Goal: Check status: Check status

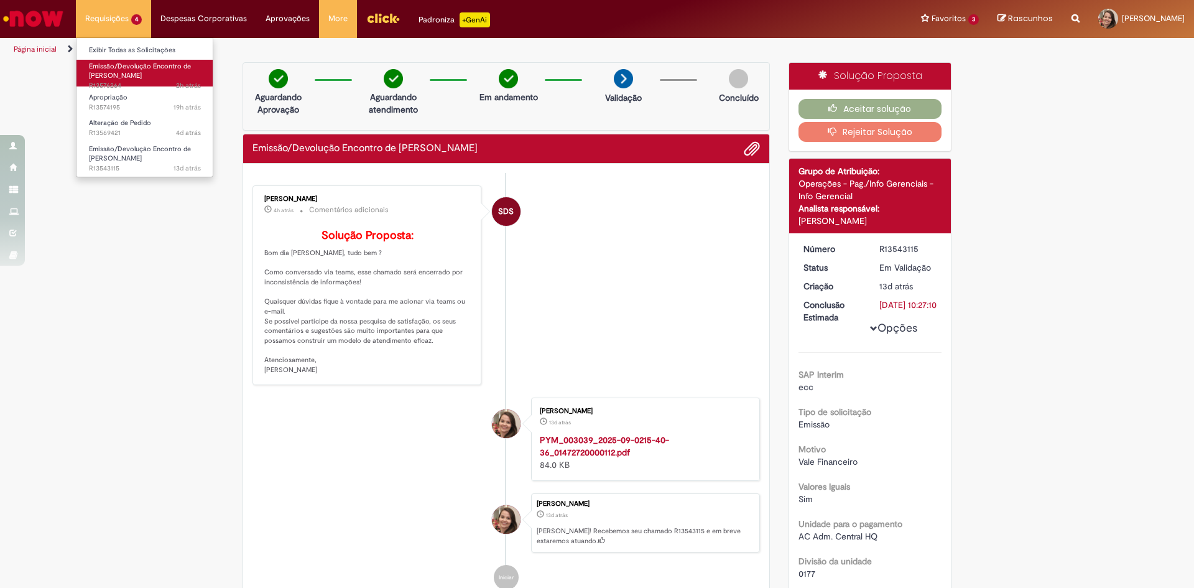
click at [123, 68] on span "Emissão/Devolução Encontro de [PERSON_NAME]" at bounding box center [140, 71] width 102 height 19
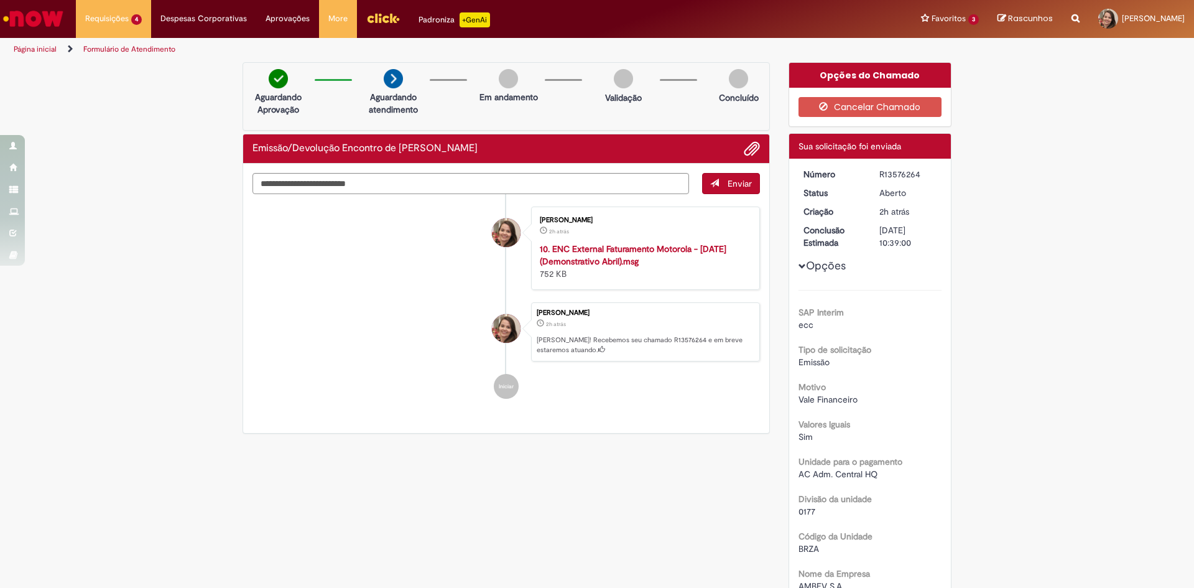
click at [748, 75] on div "Concluído" at bounding box center [738, 89] width 60 height 41
click at [744, 155] on span "Adicionar anexos" at bounding box center [751, 149] width 15 height 15
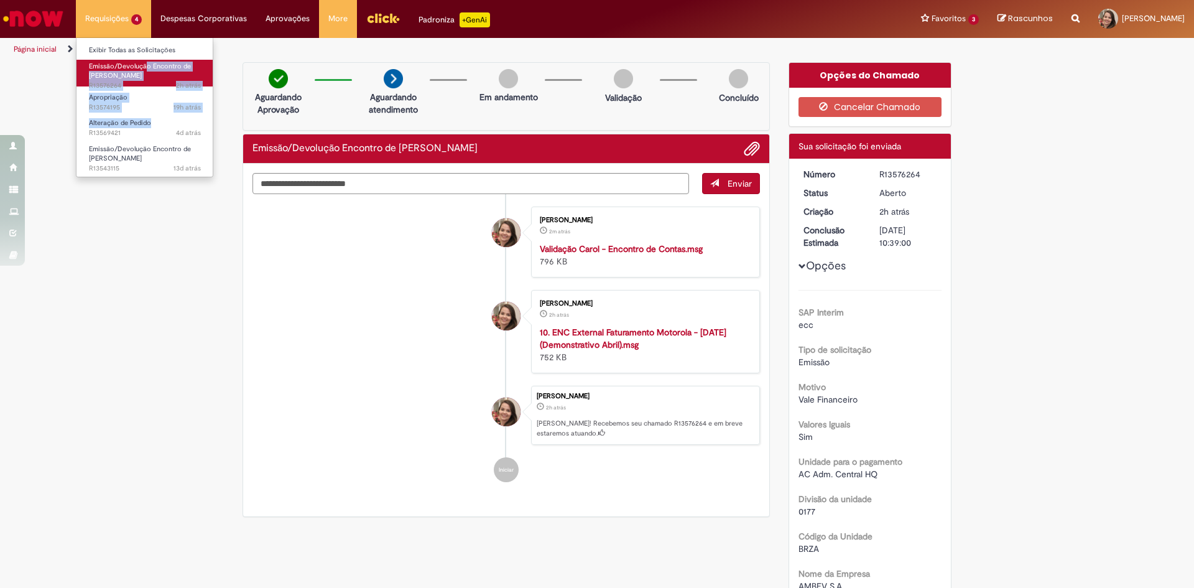
drag, startPoint x: 169, startPoint y: 114, endPoint x: 147, endPoint y: 63, distance: 56.0
click at [147, 63] on ul "Exibir Todas as Solicitações Emissão/Devolução Encontro de Contas Fornecedor 2h…" at bounding box center [144, 107] width 137 height 140
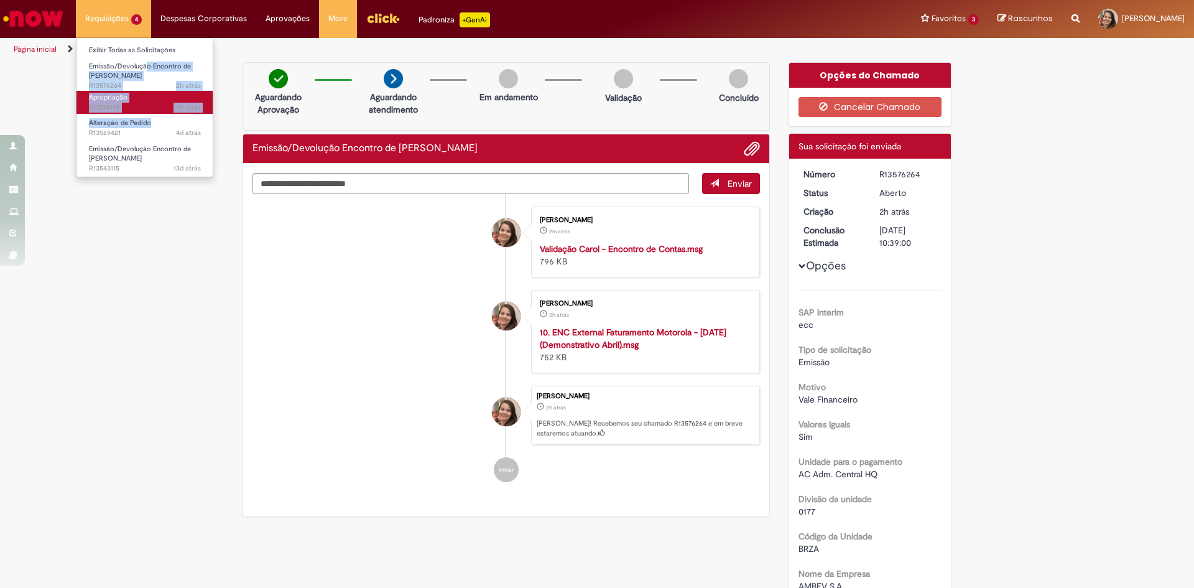
click at [126, 104] on span "19h atrás 19 horas atrás R13574195" at bounding box center [145, 108] width 112 height 10
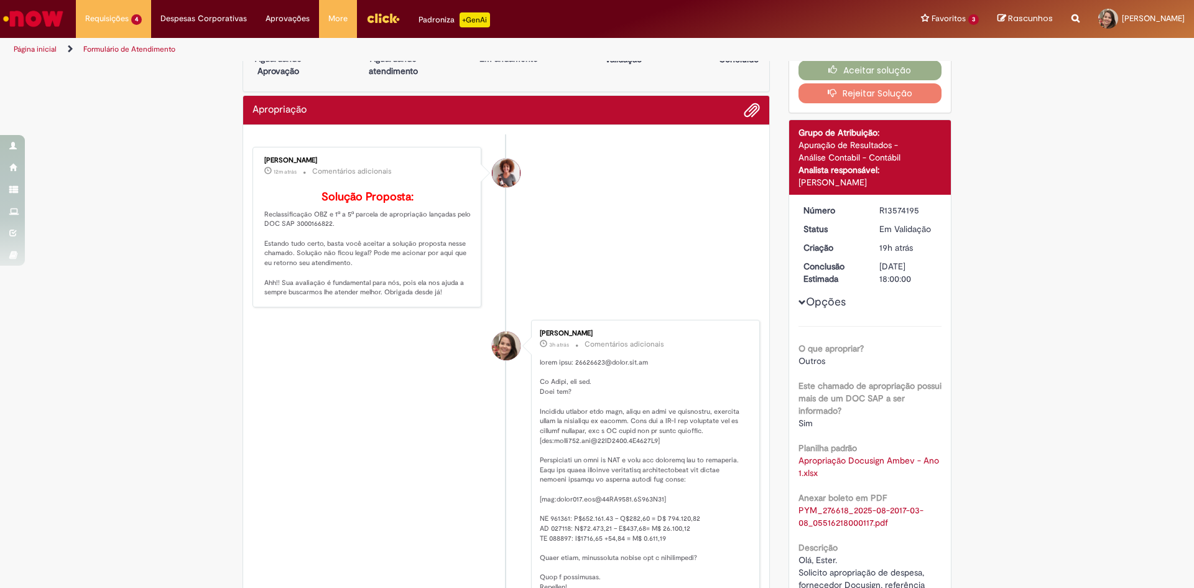
scroll to position [50, 0]
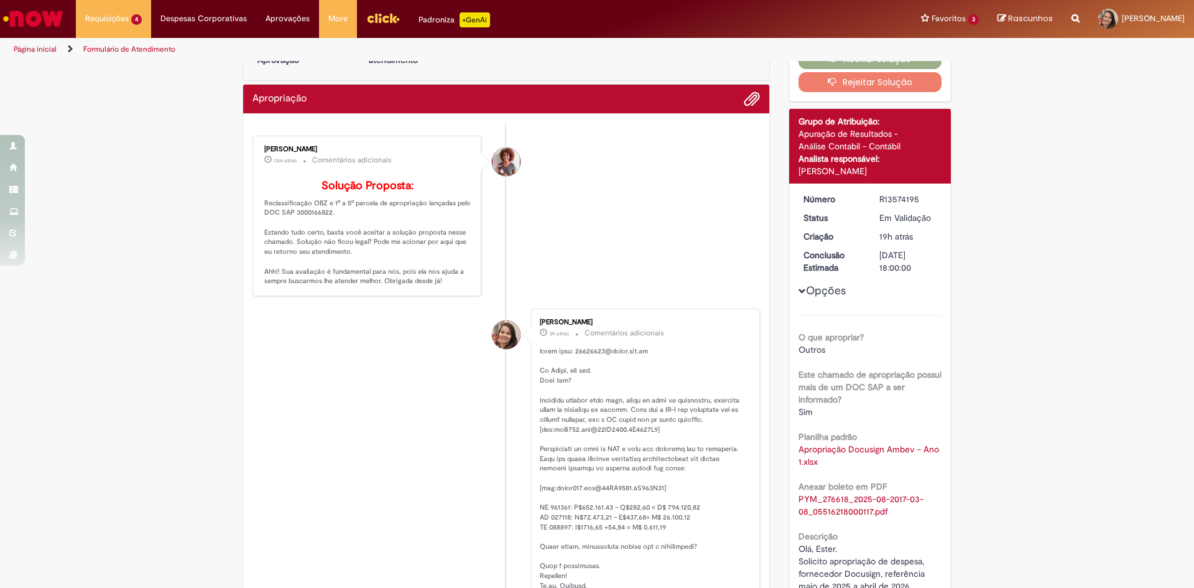
click at [117, 47] on link "Exibir Todas as Solicitações" at bounding box center [144, 51] width 137 height 14
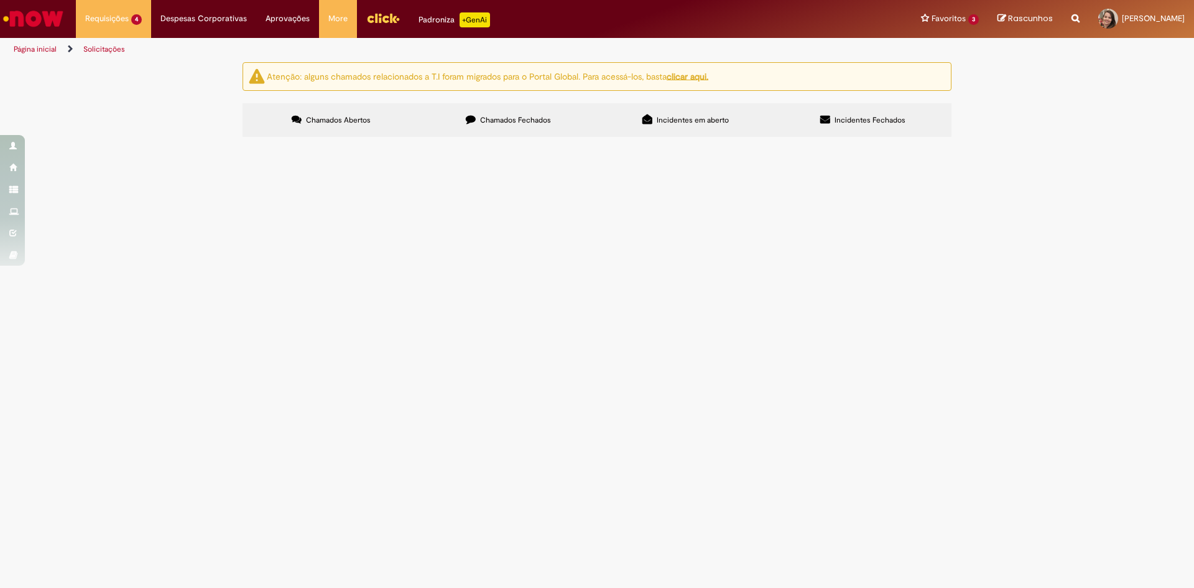
click at [543, 112] on label "Chamados Fechados" at bounding box center [508, 120] width 177 height 34
click at [0, 0] on span "Olá, Solicito apropriação do Ano 1 da contratação da Licença Talend, fornecedor…" at bounding box center [0, 0] width 0 height 0
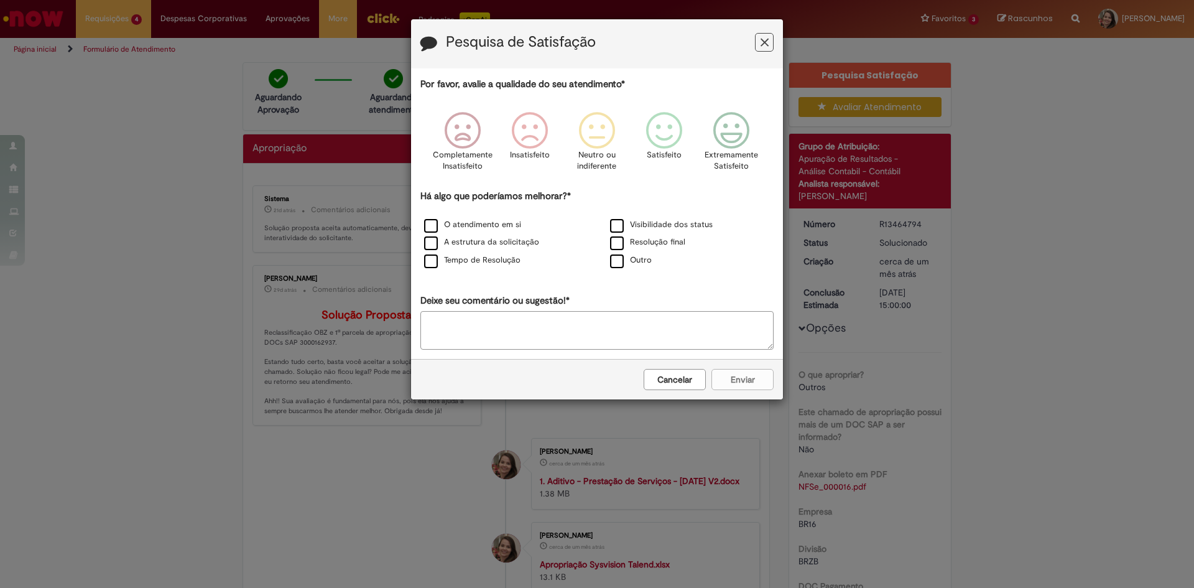
click at [771, 46] on button "Feedback" at bounding box center [764, 42] width 19 height 19
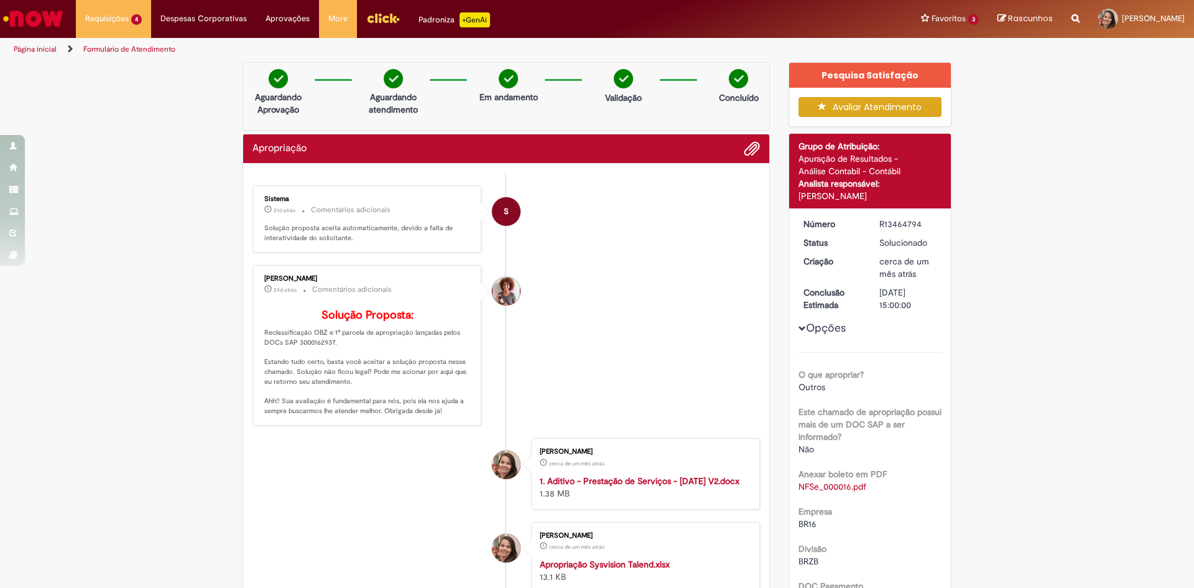
drag, startPoint x: 875, startPoint y: 225, endPoint x: 920, endPoint y: 221, distance: 44.9
click at [920, 221] on div "R13464794" at bounding box center [908, 224] width 58 height 12
copy div "R13464794"
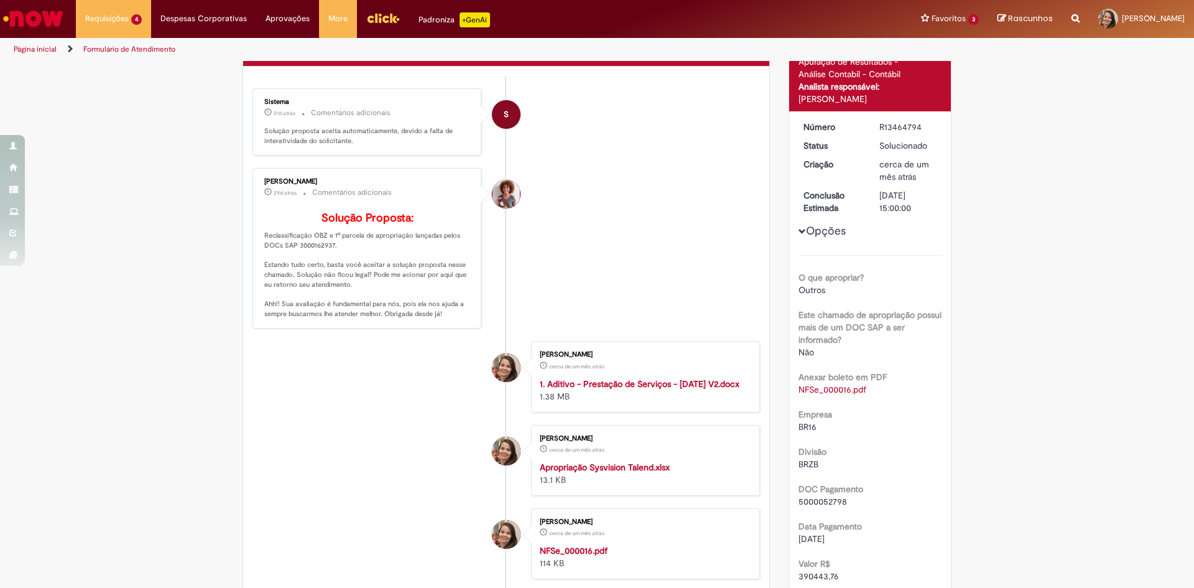
scroll to position [100, 0]
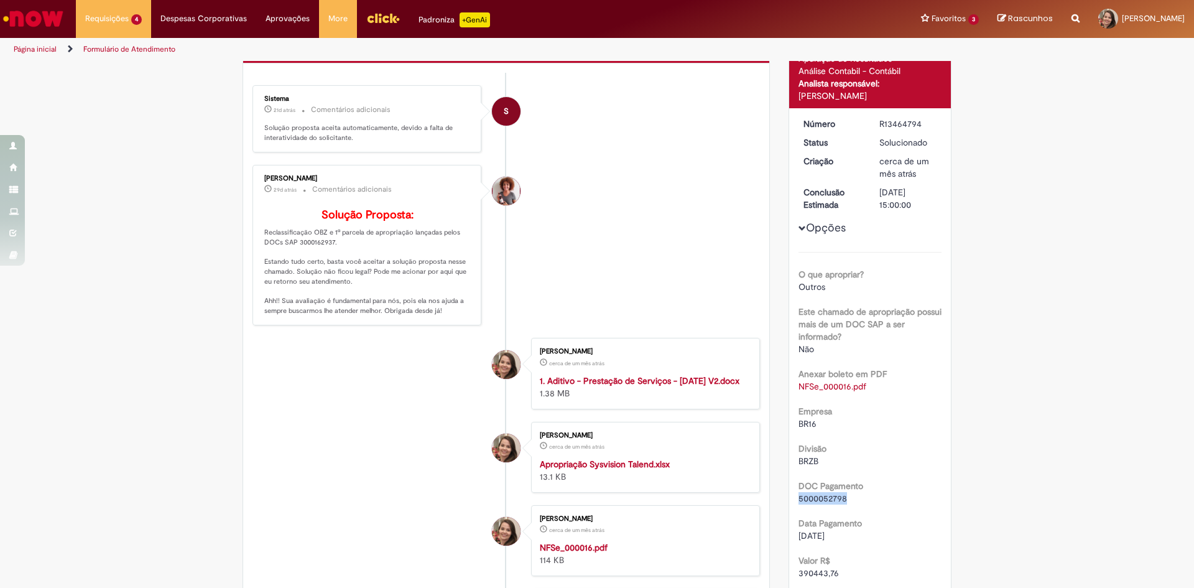
drag, startPoint x: 843, startPoint y: 503, endPoint x: 795, endPoint y: 499, distance: 47.4
click at [799, 499] on div "5000052798" at bounding box center [871, 498] width 144 height 12
copy span "5000052798"
